Goal: Transaction & Acquisition: Download file/media

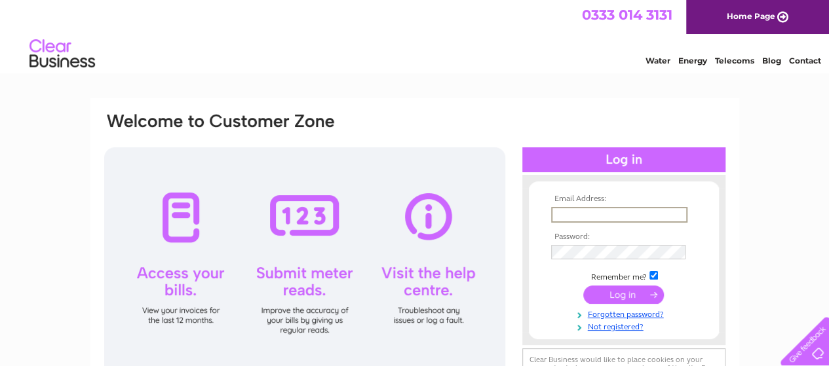
click at [658, 217] on input "text" at bounding box center [619, 215] width 136 height 16
type input "adam@marskefuneralservices.co.uk"
click at [583, 286] on input "submit" at bounding box center [623, 295] width 81 height 18
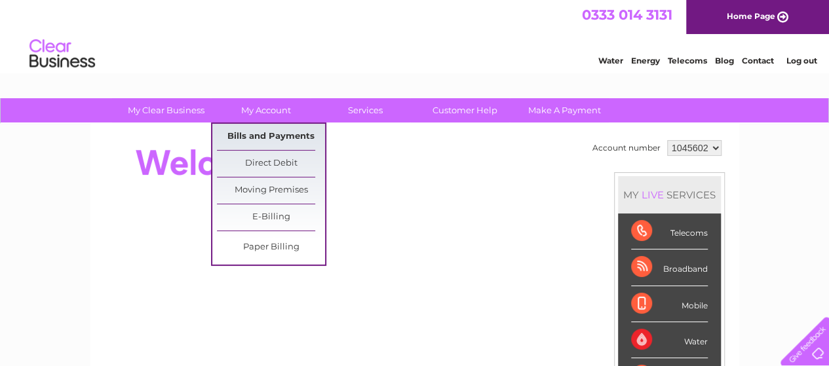
click at [284, 128] on link "Bills and Payments" at bounding box center [271, 137] width 108 height 26
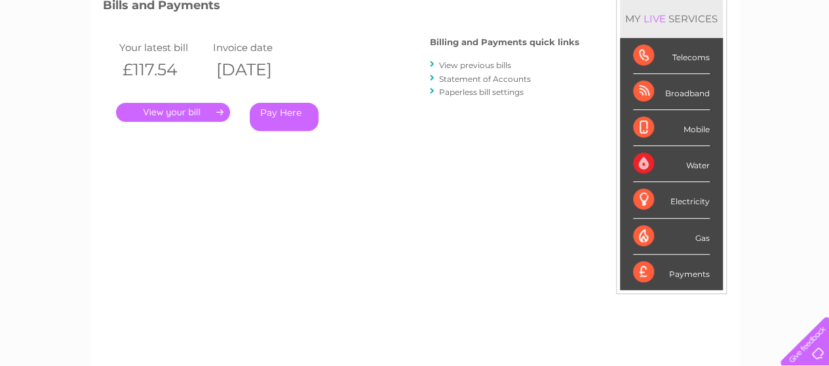
scroll to position [194, 0]
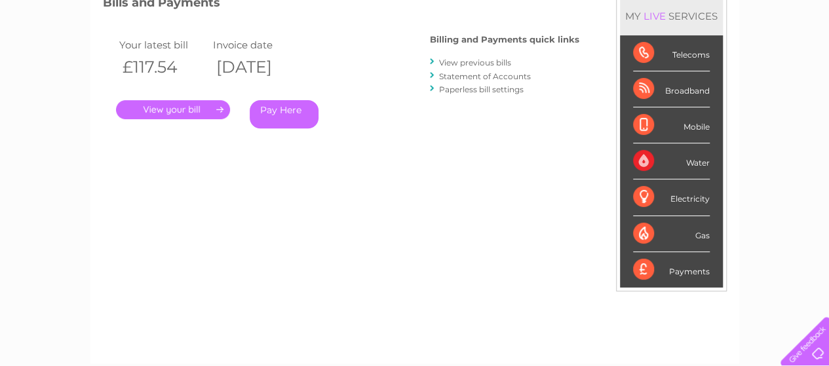
click at [486, 63] on link "View previous bills" at bounding box center [475, 63] width 72 height 10
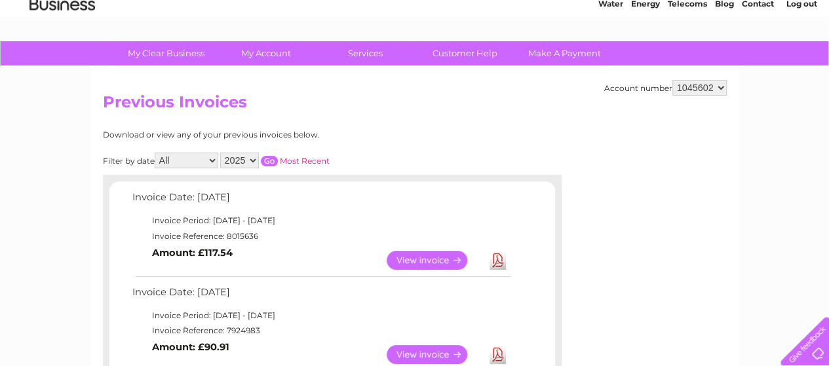
scroll to position [58, 0]
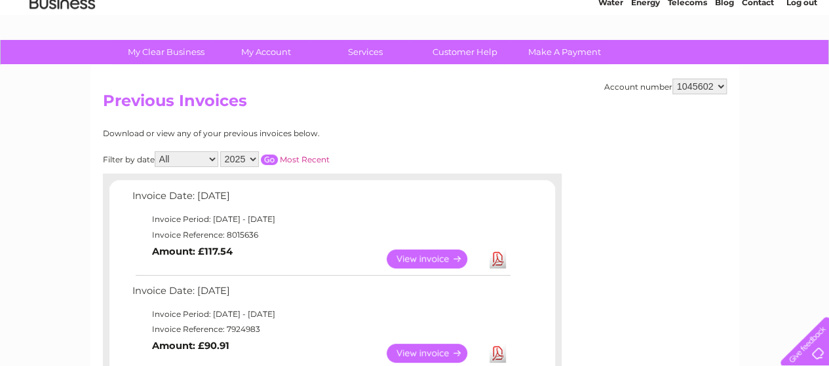
click at [412, 252] on link "View" at bounding box center [435, 259] width 96 height 19
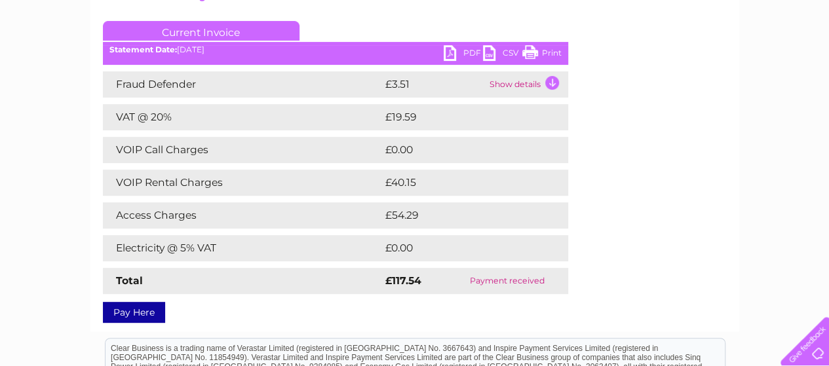
scroll to position [165, 0]
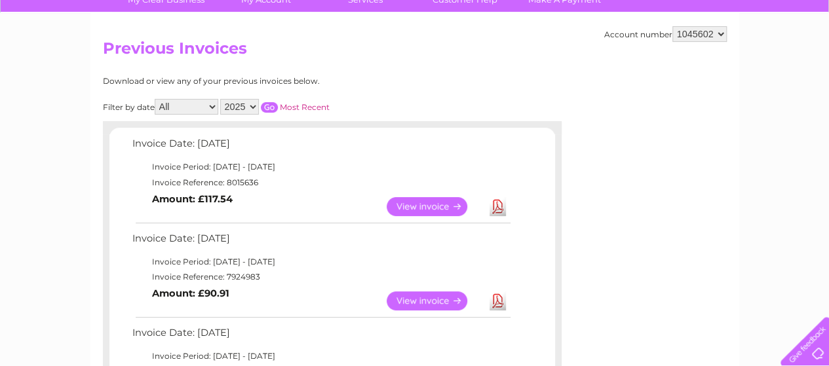
scroll to position [111, 0]
click at [497, 202] on link "Download" at bounding box center [497, 206] width 16 height 19
